Goal: Information Seeking & Learning: Stay updated

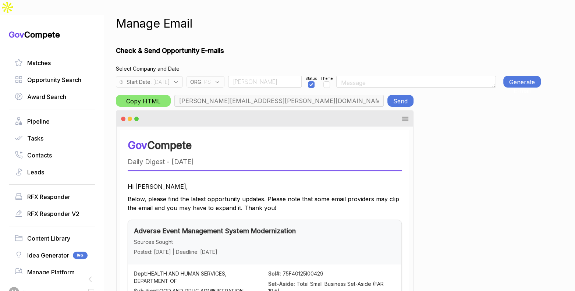
scroll to position [0, 36]
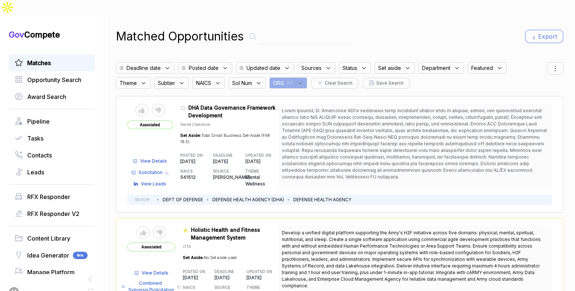
drag, startPoint x: 287, startPoint y: 67, endPoint x: 298, endPoint y: 72, distance: 12.0
click at [288, 79] on span ": NF" at bounding box center [289, 83] width 10 height 8
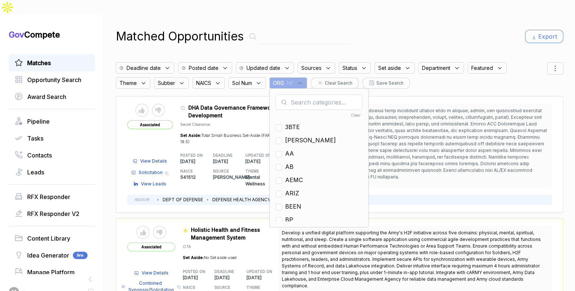
click at [311, 94] on input "text" at bounding box center [318, 101] width 87 height 15
type input "mh"
drag, startPoint x: 295, startPoint y: 113, endPoint x: 314, endPoint y: 92, distance: 28.4
click at [295, 122] on span "MH" at bounding box center [290, 126] width 10 height 9
checkbox input "true"
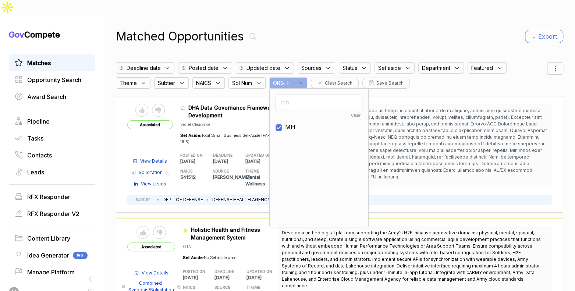
drag, startPoint x: 392, startPoint y: 37, endPoint x: 399, endPoint y: 33, distance: 7.9
click at [393, 37] on div "Matched Opportunities Export Deadline date Posted date Updated date Sources Sta…" at bounding box center [339, 160] width 447 height 291
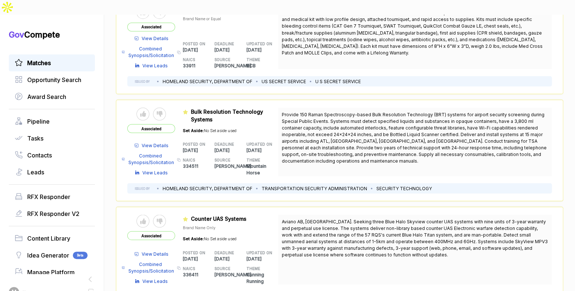
scroll to position [849, 0]
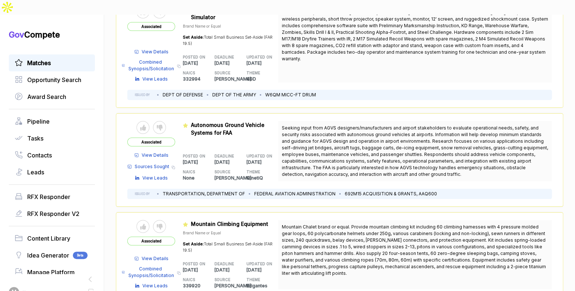
scroll to position [1893, 0]
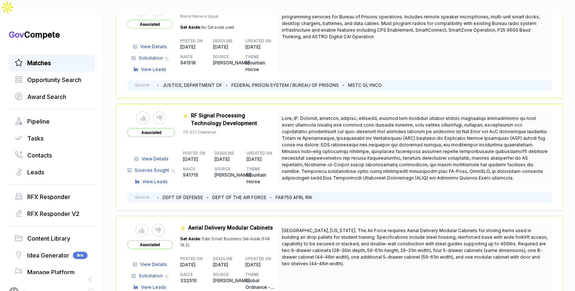
scroll to position [3196, 0]
